Goal: Information Seeking & Learning: Learn about a topic

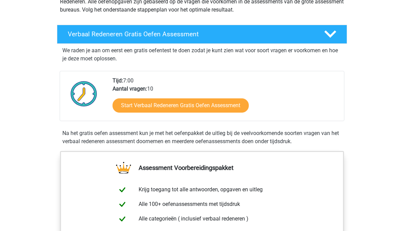
scroll to position [106, 0]
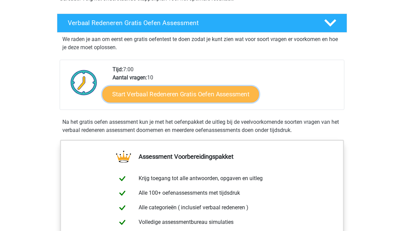
click at [173, 98] on link "Start Verbaal Redeneren Gratis Oefen Assessment" at bounding box center [180, 94] width 157 height 16
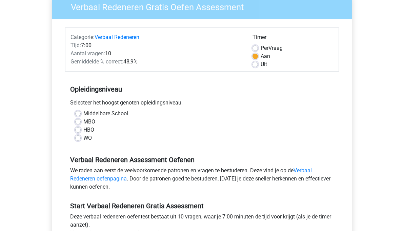
scroll to position [65, 0]
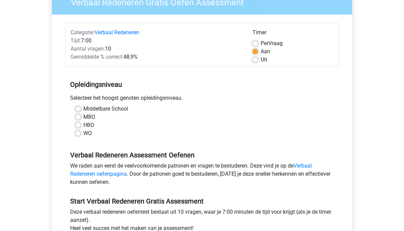
click at [91, 125] on label "HBO" at bounding box center [88, 125] width 11 height 8
click at [81, 125] on input "HBO" at bounding box center [77, 124] width 5 height 7
radio input "true"
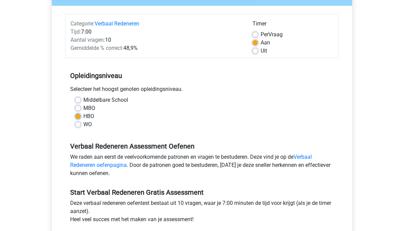
scroll to position [76, 0]
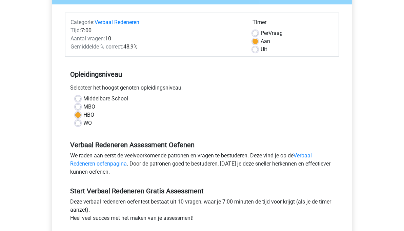
click at [84, 121] on label "WO" at bounding box center [87, 123] width 8 height 8
click at [81, 121] on input "WO" at bounding box center [77, 122] width 5 height 7
radio input "true"
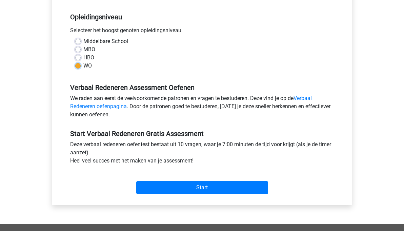
scroll to position [139, 0]
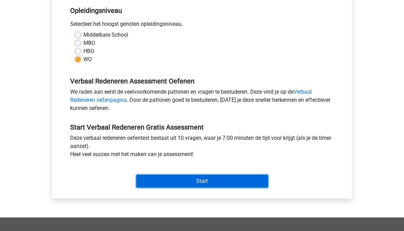
click at [152, 175] on input "Start" at bounding box center [202, 181] width 132 height 13
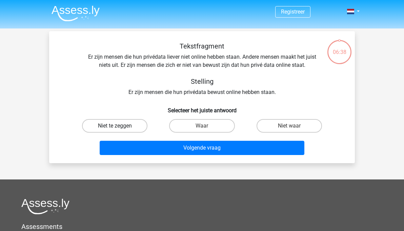
click at [101, 121] on label "Niet te zeggen" at bounding box center [114, 126] width 65 height 14
click at [115, 126] on input "Niet te zeggen" at bounding box center [117, 128] width 4 height 4
radio input "true"
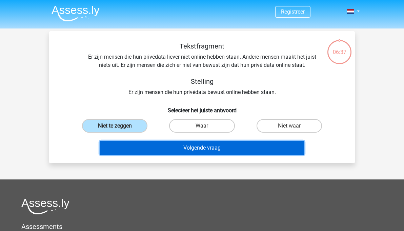
click at [135, 143] on button "Volgende vraag" at bounding box center [202, 148] width 205 height 14
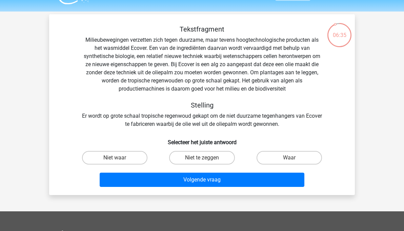
scroll to position [15, 0]
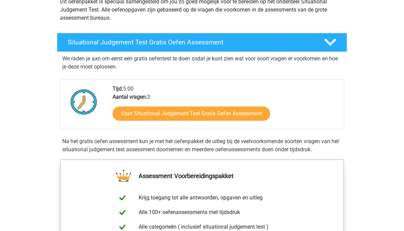
scroll to position [90, 0]
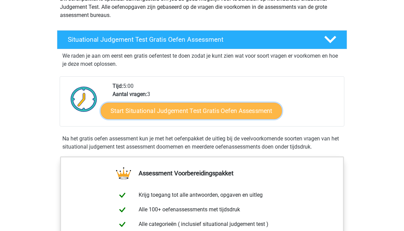
click at [150, 113] on link "Start Situational Judgement Test Gratis Oefen Assessment" at bounding box center [192, 111] width 182 height 16
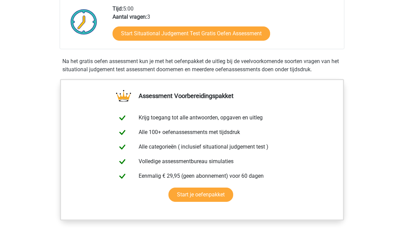
scroll to position [185, 0]
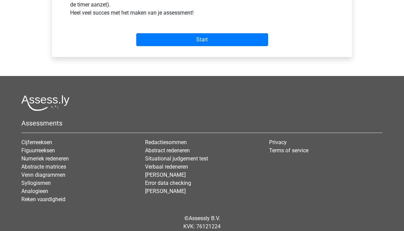
scroll to position [281, 0]
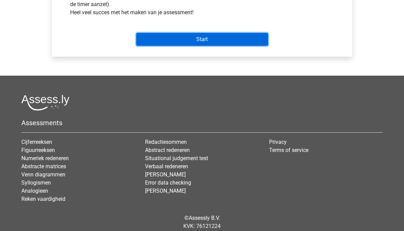
click at [191, 43] on input "Start" at bounding box center [202, 39] width 132 height 13
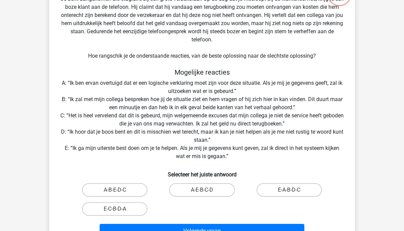
scroll to position [59, 0]
